Goal: Contribute content

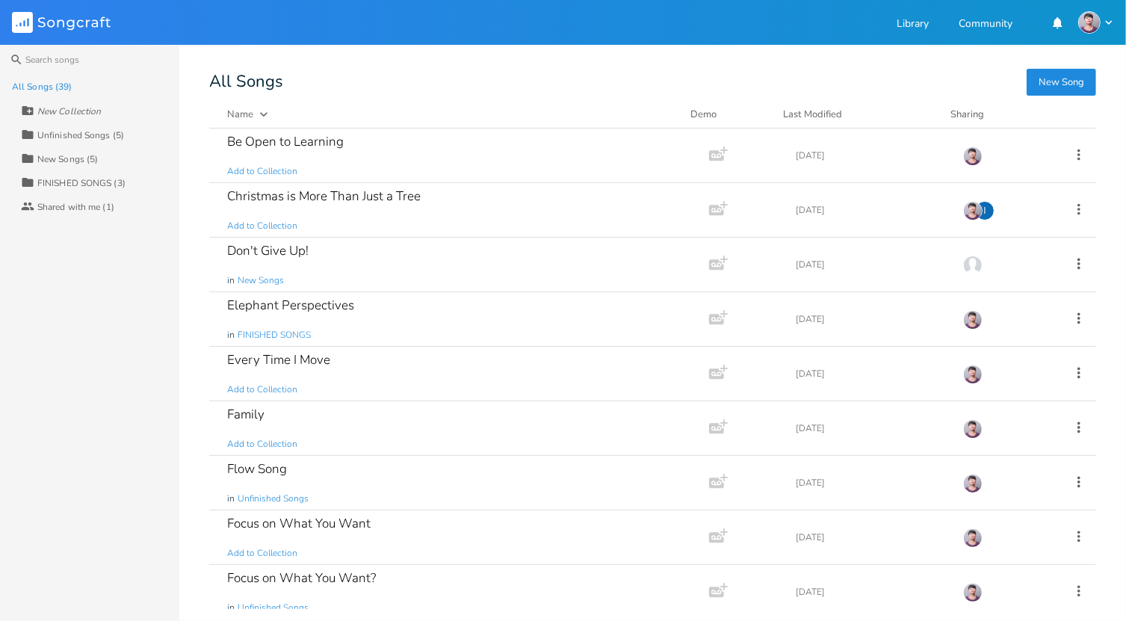
click at [180, 480] on div "Search All Songs (39) New Collection Collection Unfinished Songs (5) Collection…" at bounding box center [563, 333] width 1126 height 576
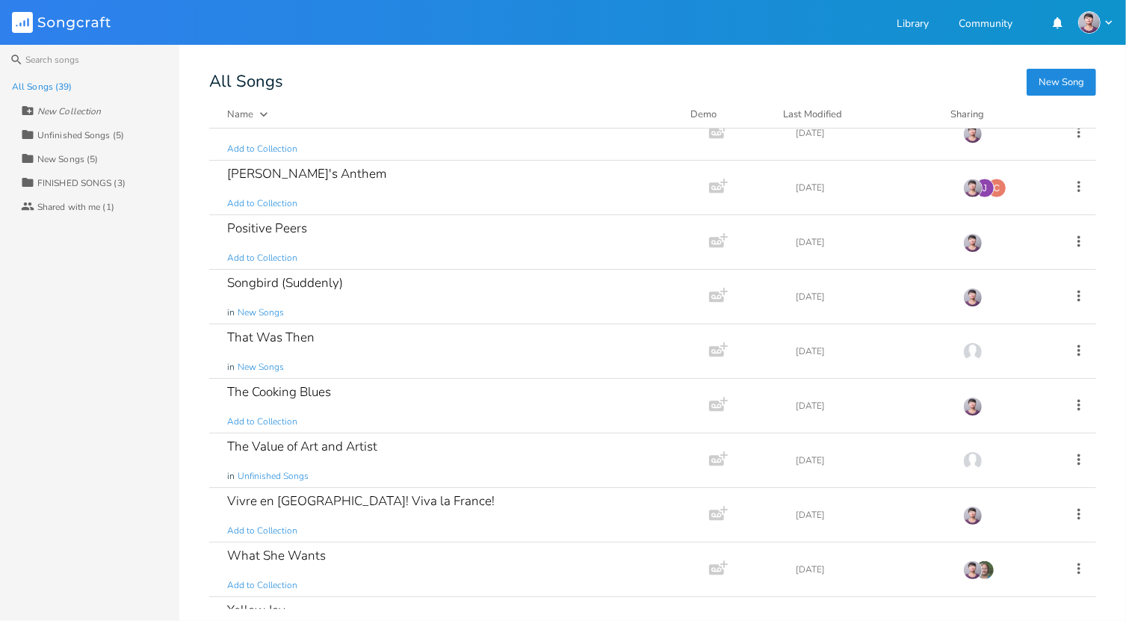
scroll to position [1622, 0]
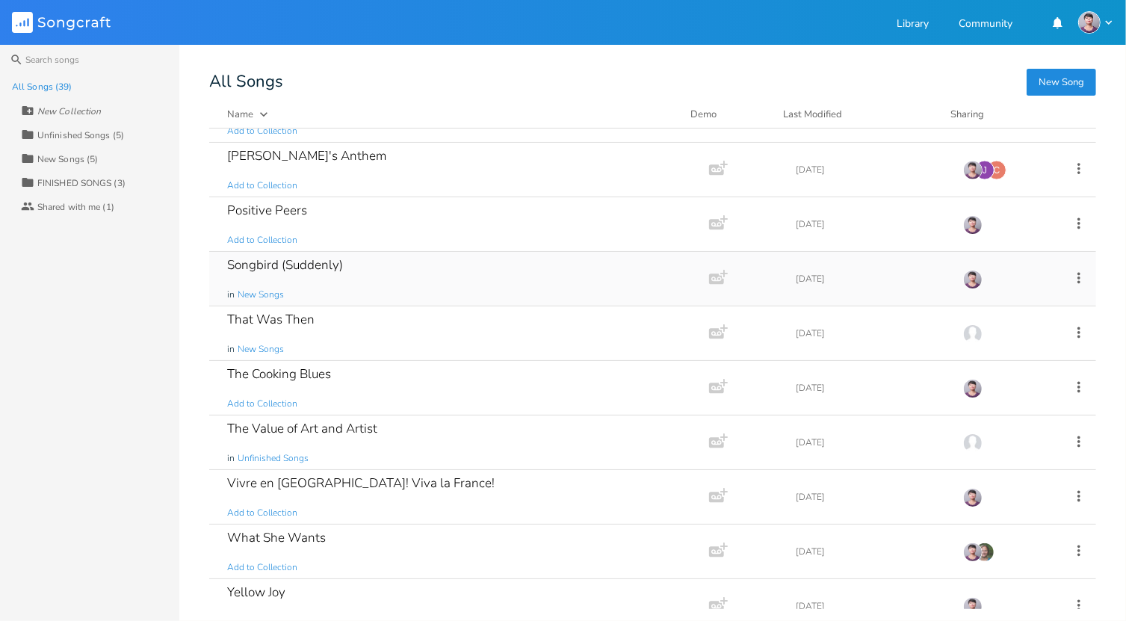
click at [335, 261] on div "Songbird (Suddenly)" at bounding box center [285, 264] width 116 height 13
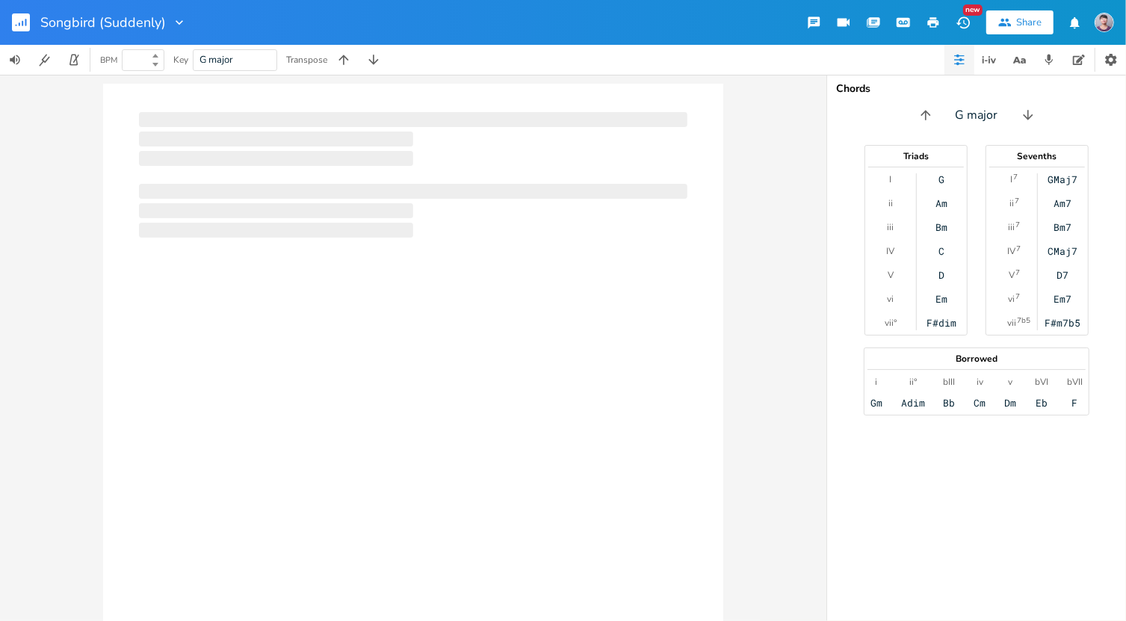
type input "100"
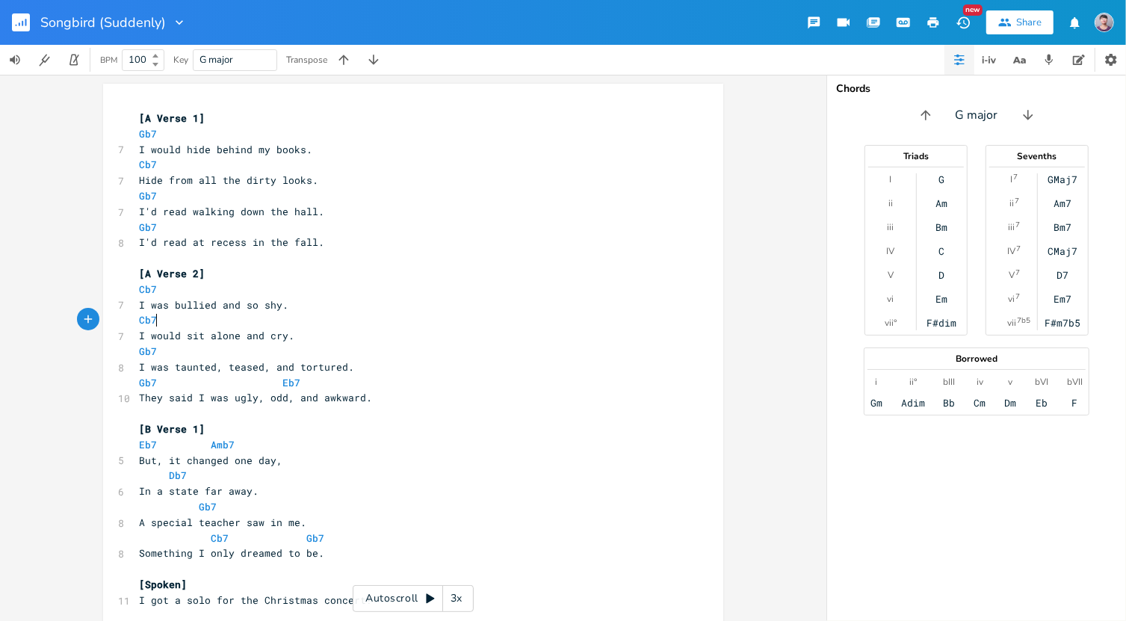
click at [412, 325] on pre "Cb7" at bounding box center [405, 320] width 539 height 16
type textarea "[A Verse 1] Gb7 I would hide behind my books. Cb7 Hide from all the dirty looks…"
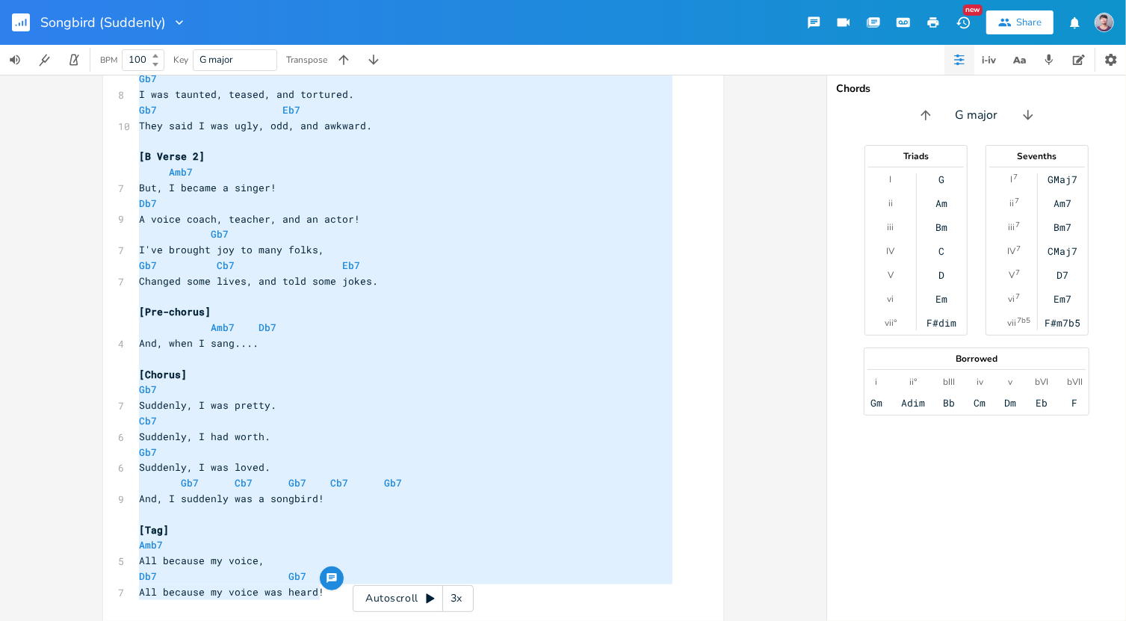
click at [419, 314] on pre "[Pre-chorus]" at bounding box center [405, 312] width 539 height 16
